Goal: Information Seeking & Learning: Learn about a topic

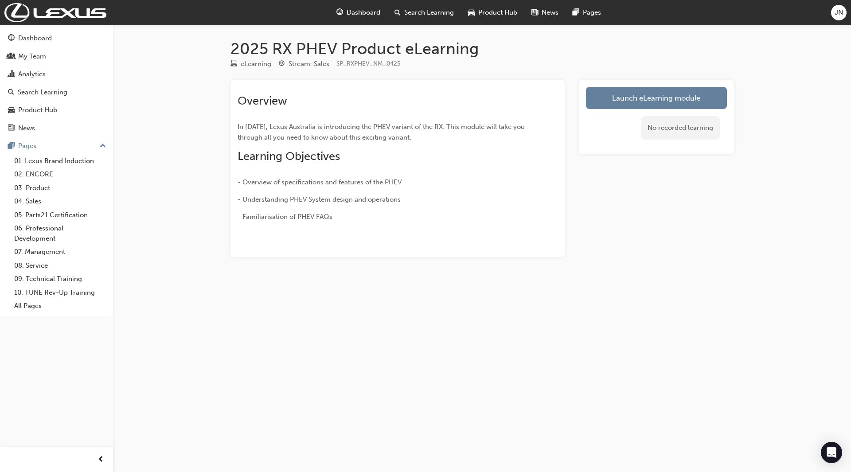
click at [621, 109] on div "No recorded learning" at bounding box center [656, 128] width 141 height 38
click at [623, 108] on link "Launch eLearning module" at bounding box center [656, 98] width 141 height 22
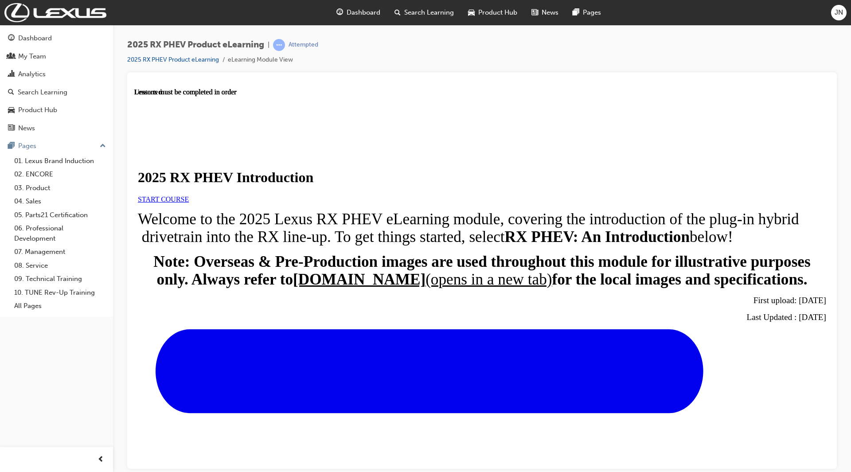
click at [189, 203] on span "START COURSE" at bounding box center [163, 199] width 51 height 8
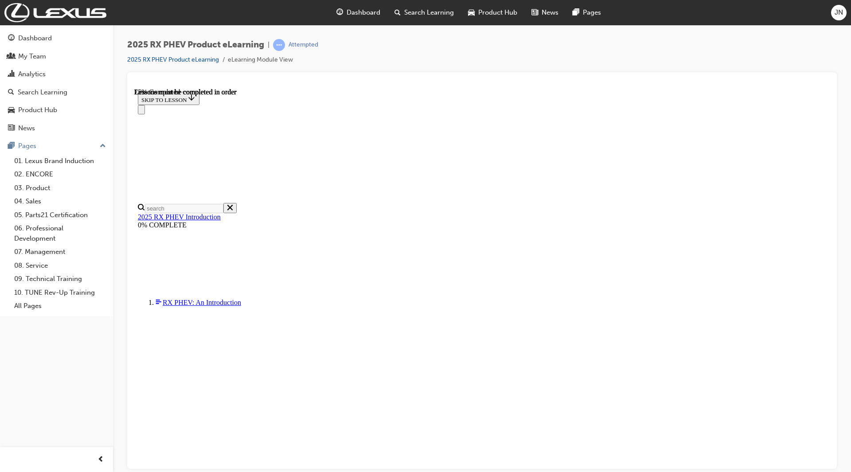
scroll to position [524, 0]
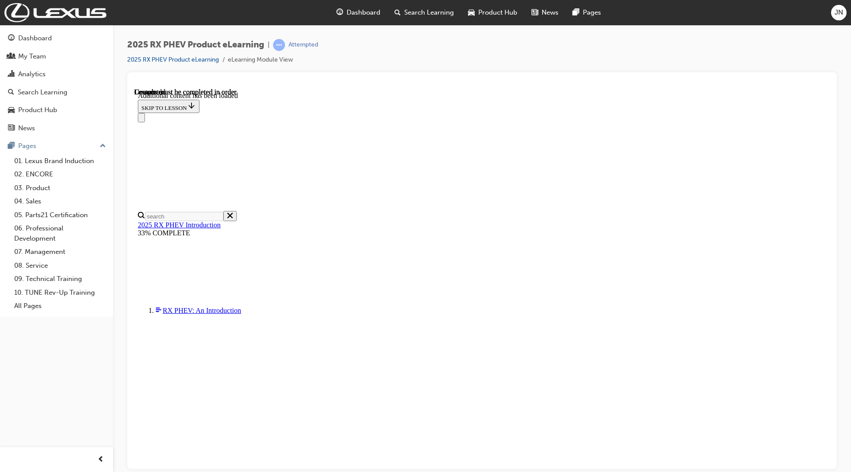
scroll to position [960, 0]
